Goal: Information Seeking & Learning: Learn about a topic

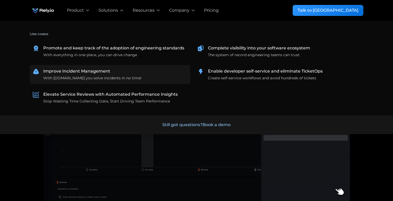
click at [98, 72] on div "Improve Incident Management" at bounding box center [76, 71] width 67 height 6
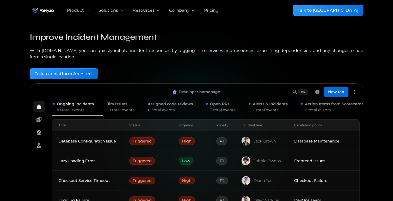
scroll to position [15, 0]
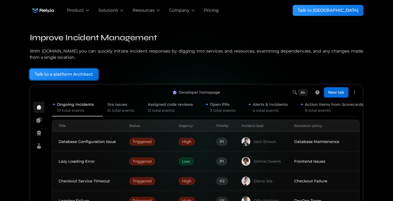
click at [94, 75] on link "Talk to a platform Architect" at bounding box center [64, 74] width 68 height 11
